Goal: Check status: Check status

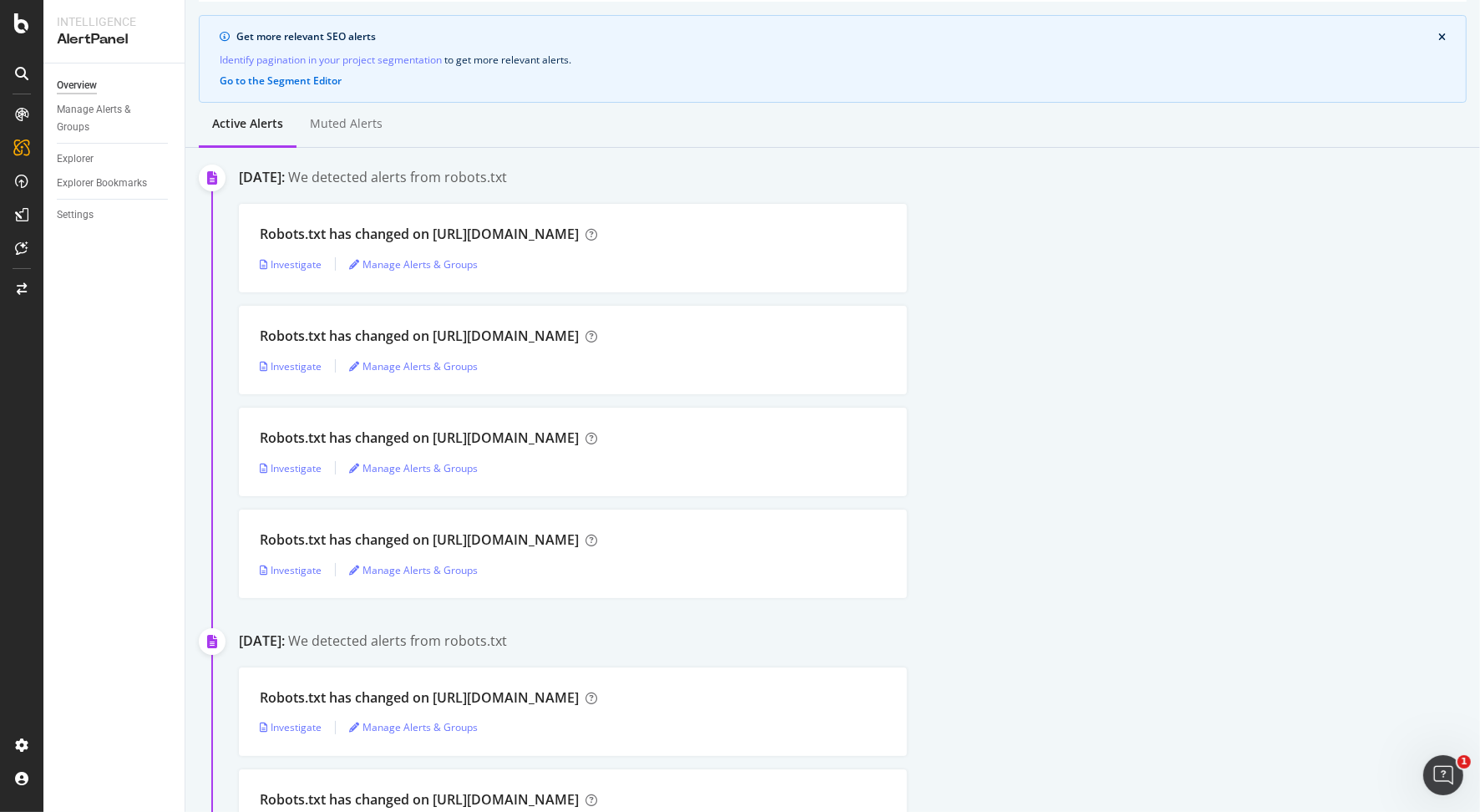
scroll to position [129, 0]
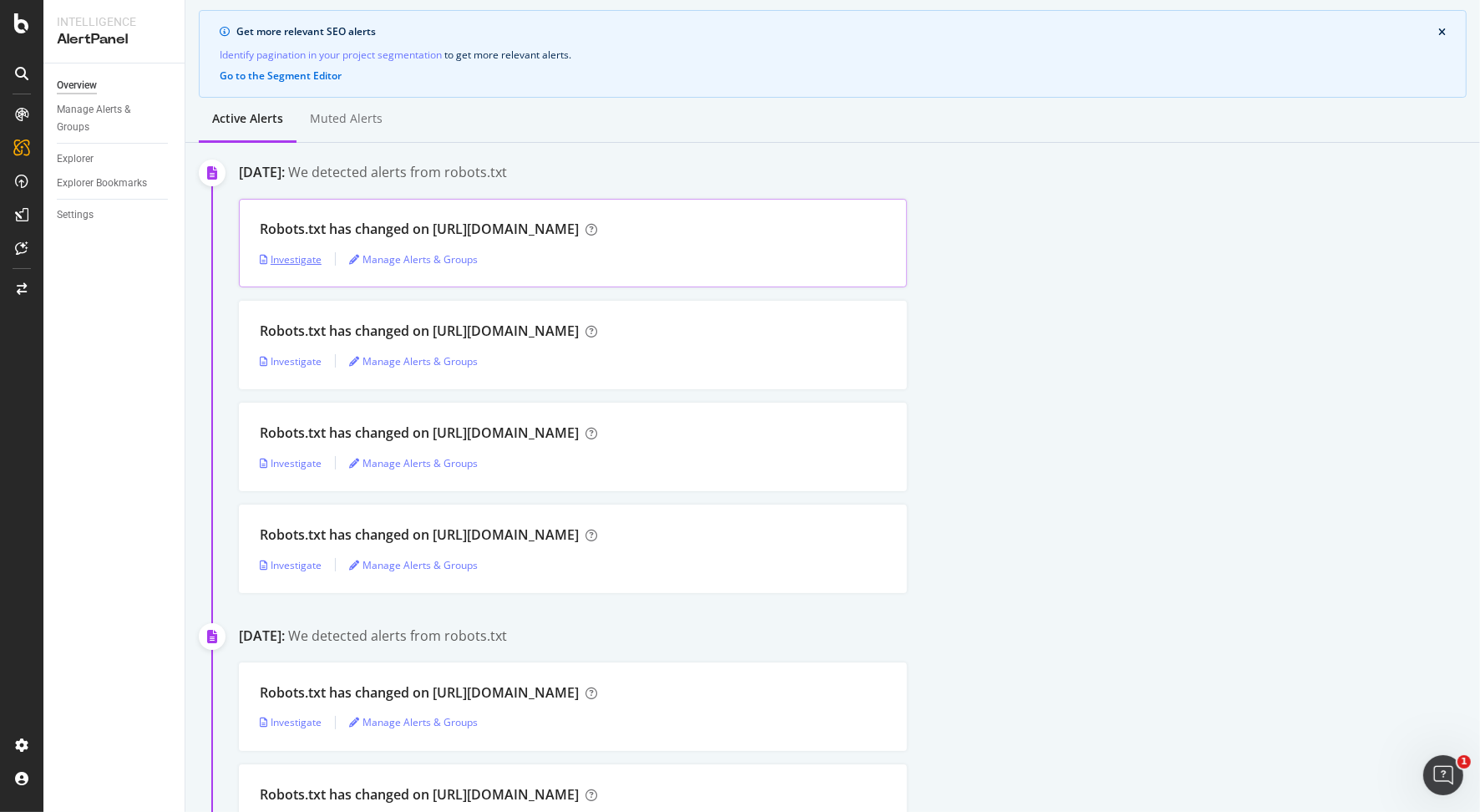
click at [304, 256] on div "Investigate" at bounding box center [291, 259] width 62 height 14
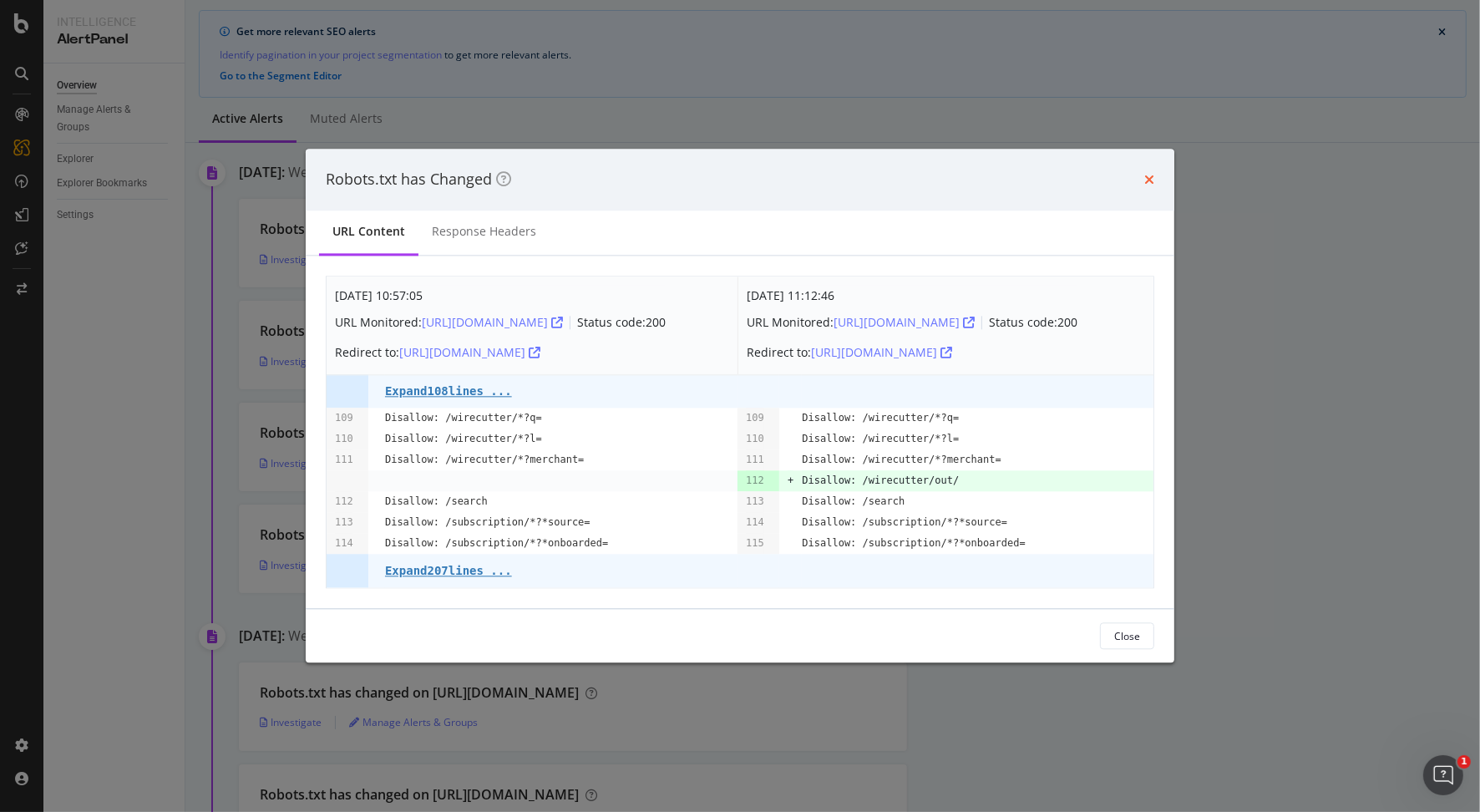
click at [1151, 177] on icon "times" at bounding box center [1149, 179] width 10 height 14
